Goal: Information Seeking & Learning: Learn about a topic

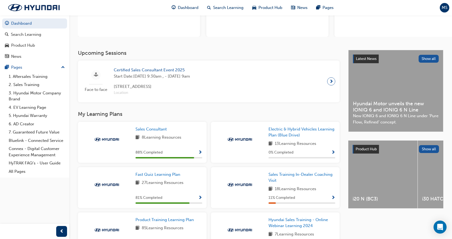
scroll to position [81, 0]
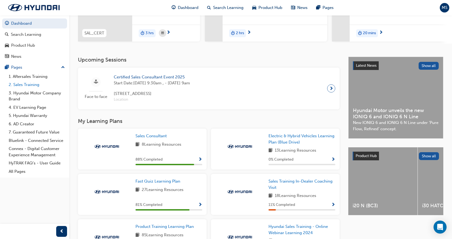
click at [33, 82] on link "2. Sales Training" at bounding box center [37, 85] width 61 height 8
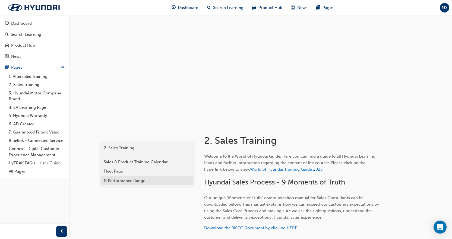
click at [123, 181] on div "N Performance Range" at bounding box center [147, 181] width 87 height 6
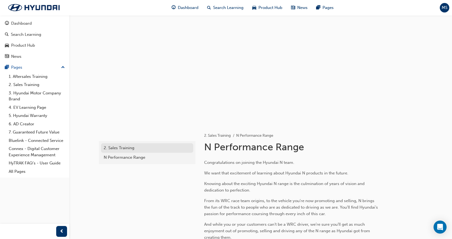
click at [136, 148] on div "2. Sales Training" at bounding box center [147, 148] width 87 height 6
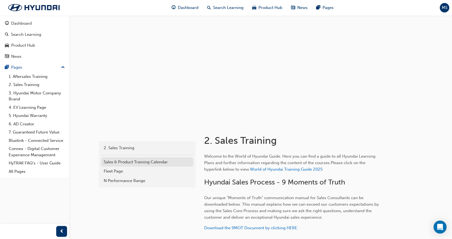
click at [140, 163] on div "Sales & Product Training Calendar" at bounding box center [147, 162] width 87 height 6
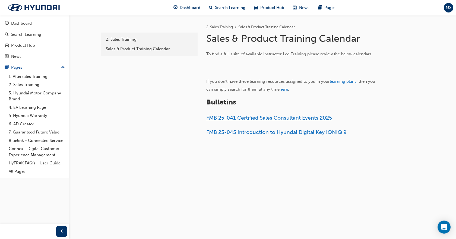
click at [252, 117] on span "FMB 25-041 Certified Sales Consultant Events 2025" at bounding box center [269, 118] width 126 height 6
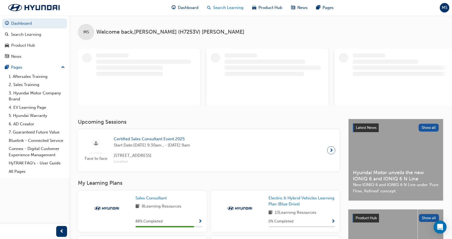
click at [219, 10] on span "Search Learning" at bounding box center [228, 8] width 30 height 6
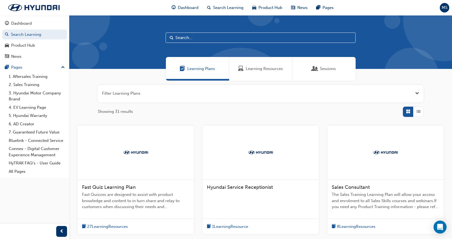
click at [205, 41] on input "text" at bounding box center [260, 38] width 190 height 10
type input "specialist"
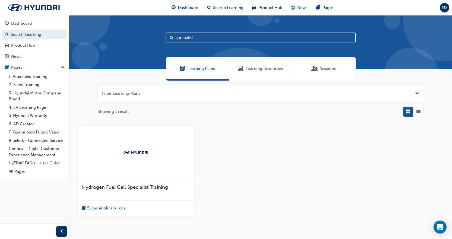
click at [249, 74] on div "Learning Resources" at bounding box center [260, 69] width 63 height 24
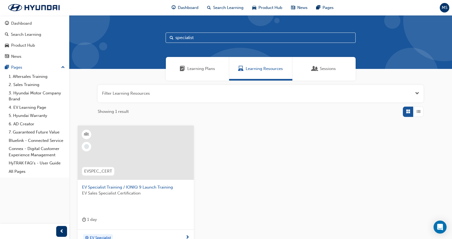
scroll to position [27, 0]
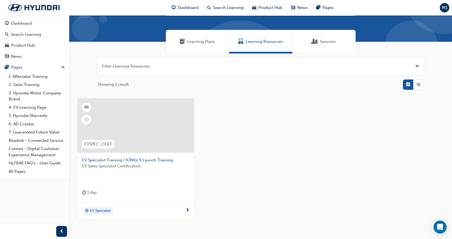
click at [314, 41] on span "Sessions" at bounding box center [314, 42] width 5 height 6
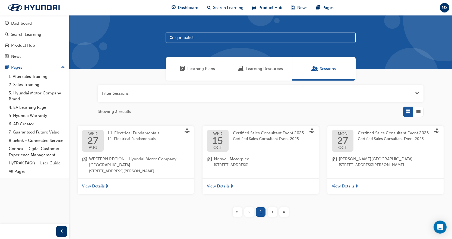
click at [260, 69] on span "Learning Resources" at bounding box center [264, 69] width 37 height 6
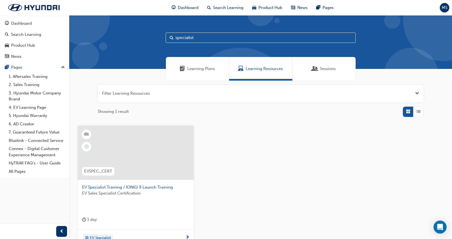
click at [151, 188] on span "EV Specialist Training / IONIQ 9 Launch Training" at bounding box center [135, 187] width 107 height 6
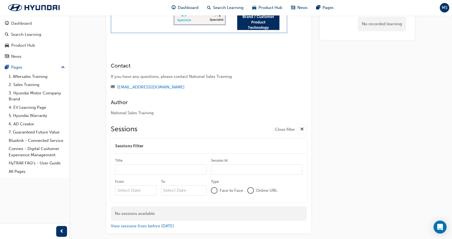
scroll to position [297, 0]
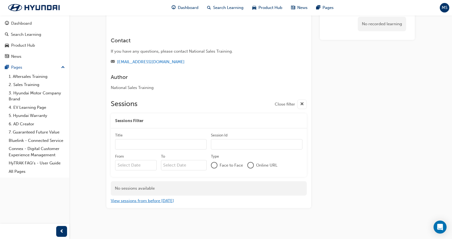
click at [163, 200] on button "View sessions from before [DATE]" at bounding box center [142, 201] width 63 height 6
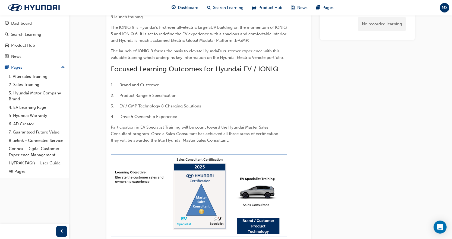
scroll to position [55, 0]
